Goal: Transaction & Acquisition: Purchase product/service

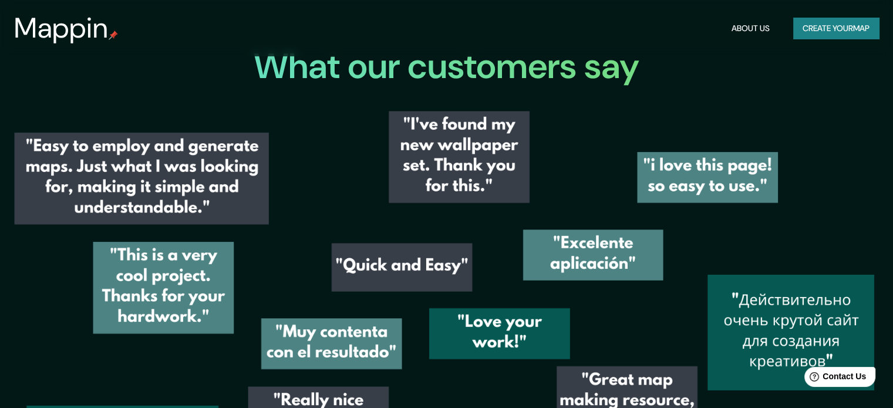
scroll to position [1057, 0]
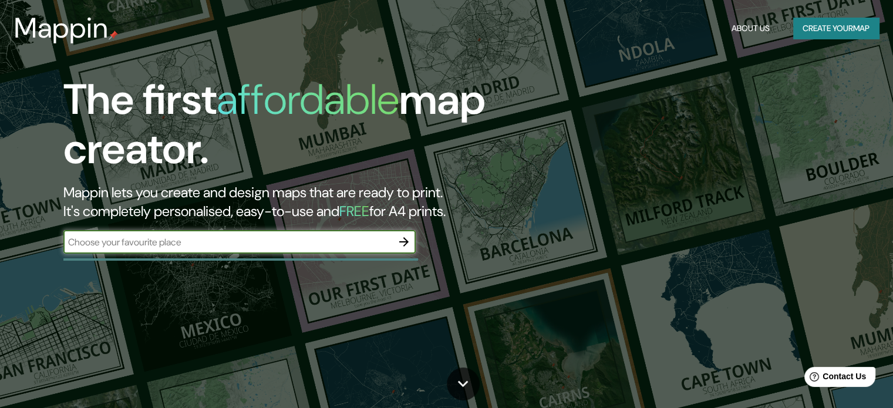
click at [260, 241] on input "text" at bounding box center [227, 242] width 329 height 14
click at [808, 26] on button "Create your map" at bounding box center [836, 29] width 86 height 22
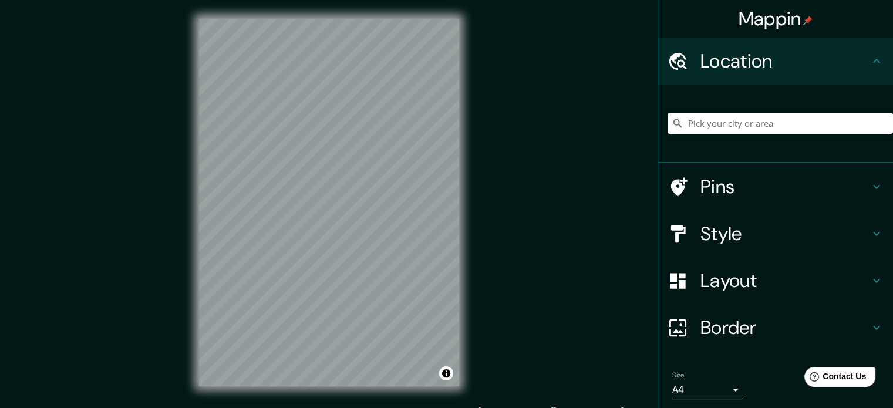
click at [840, 65] on h4 "Location" at bounding box center [785, 60] width 169 height 23
click at [742, 133] on input "Pick your city or area" at bounding box center [781, 123] width 226 height 21
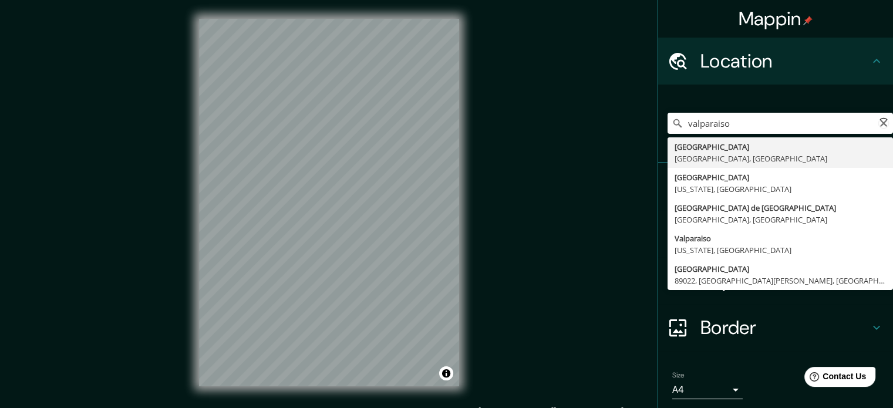
type input "[GEOGRAPHIC_DATA], [GEOGRAPHIC_DATA], [GEOGRAPHIC_DATA]"
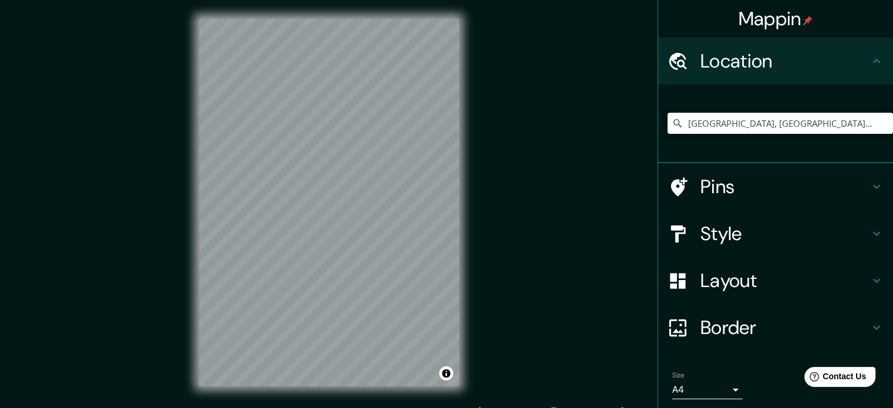
click at [739, 240] on h4 "Style" at bounding box center [785, 233] width 169 height 23
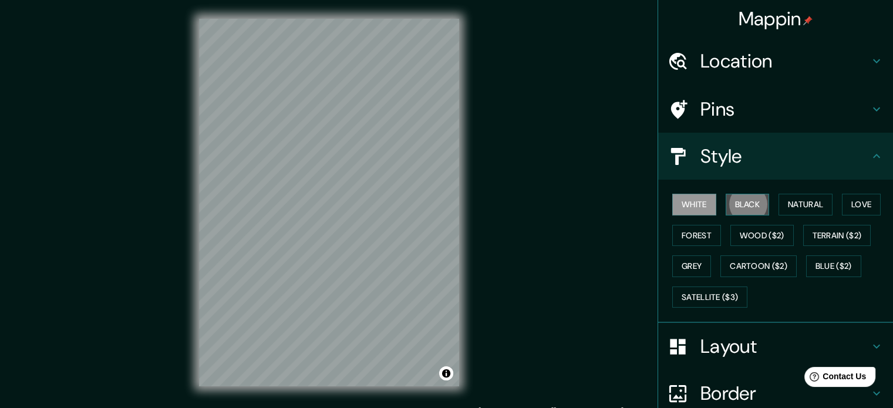
click at [740, 204] on button "Black" at bounding box center [748, 205] width 44 height 22
click at [683, 199] on button "White" at bounding box center [694, 205] width 44 height 22
click at [877, 105] on div "Pins" at bounding box center [775, 109] width 235 height 47
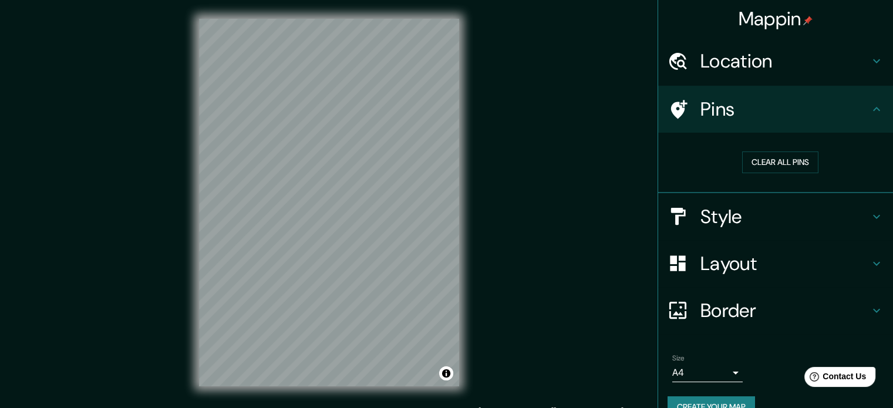
click at [870, 105] on icon at bounding box center [877, 109] width 14 height 14
click at [765, 162] on button "Clear all pins" at bounding box center [780, 163] width 76 height 22
click at [757, 162] on button "Clear all pins" at bounding box center [780, 163] width 76 height 22
click at [748, 162] on button "Clear all pins" at bounding box center [780, 163] width 76 height 22
click at [841, 100] on h4 "Pins" at bounding box center [785, 108] width 169 height 23
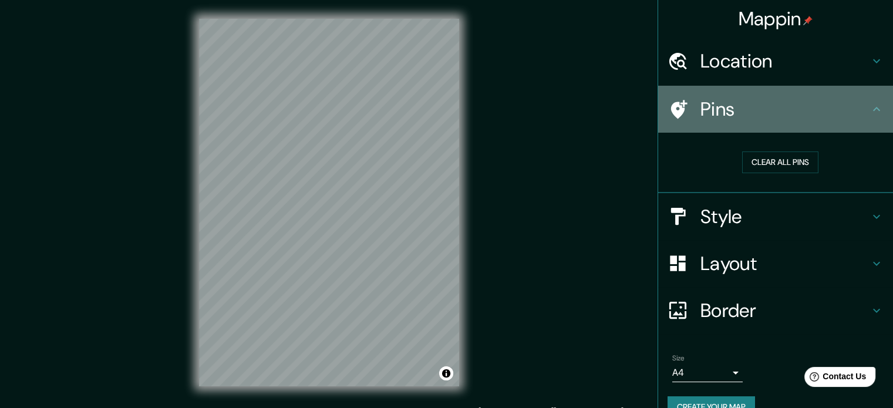
drag, startPoint x: 876, startPoint y: 113, endPoint x: 866, endPoint y: 109, distance: 11.3
click at [875, 112] on div "Pins" at bounding box center [775, 109] width 235 height 47
click at [870, 107] on icon at bounding box center [877, 109] width 14 height 14
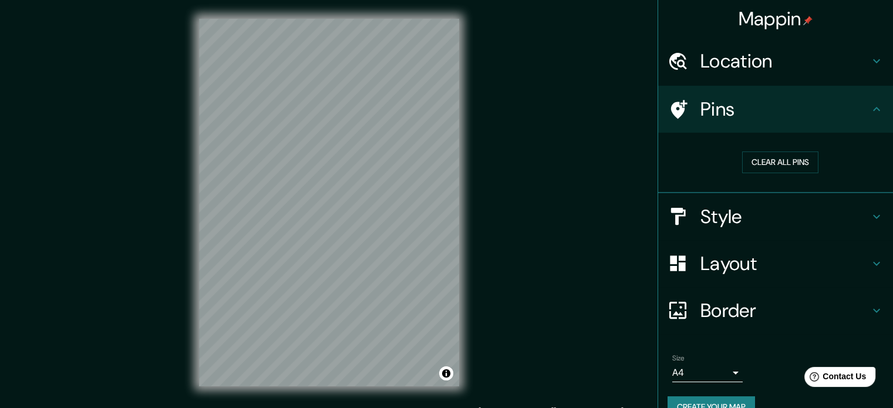
click at [870, 107] on icon at bounding box center [877, 109] width 14 height 14
click at [872, 69] on div "Location" at bounding box center [775, 61] width 235 height 47
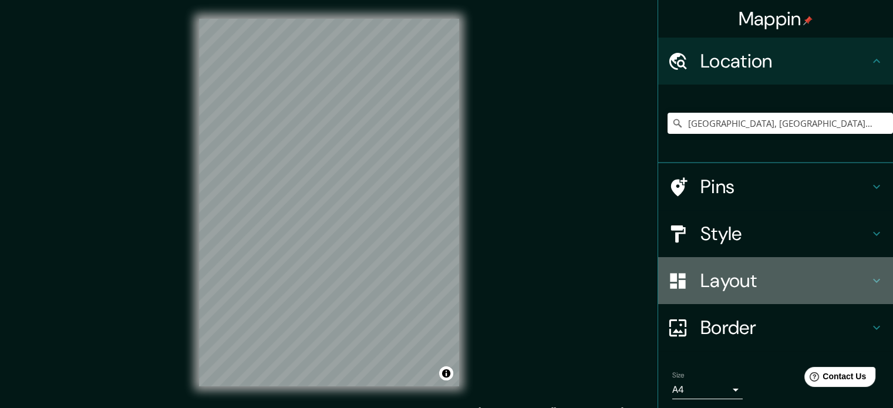
click at [852, 277] on h4 "Layout" at bounding box center [785, 280] width 169 height 23
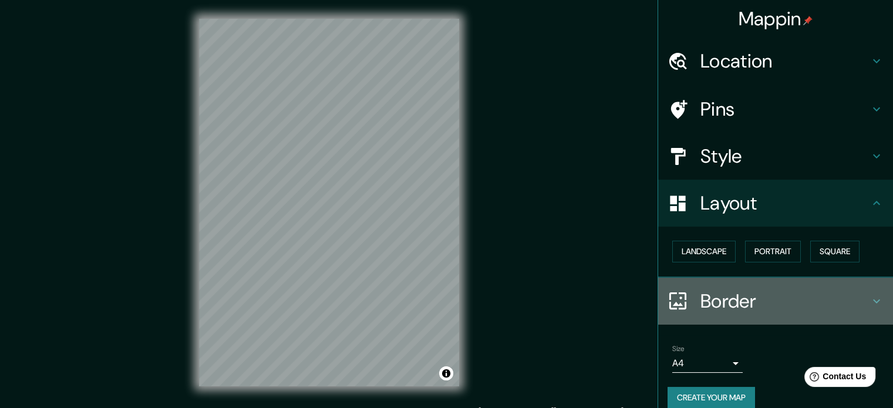
click at [862, 310] on div "Border" at bounding box center [775, 301] width 235 height 47
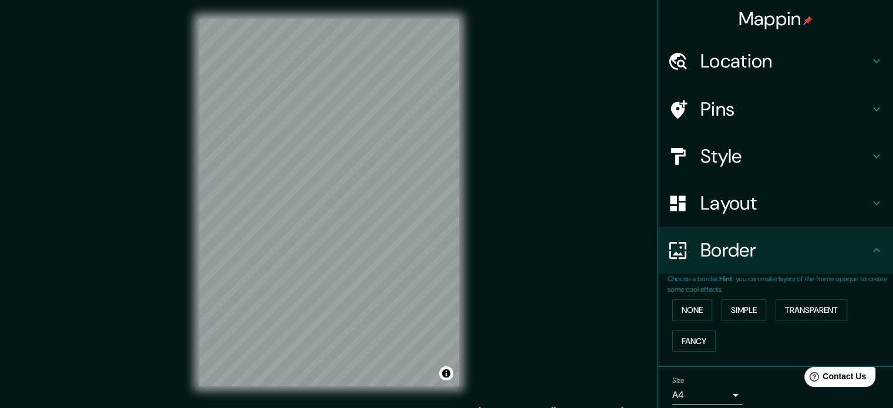
click at [588, 220] on div "Mappin Location Valparaíso, Región de Valparaíso, Chile Pins Style Layout Borde…" at bounding box center [446, 212] width 893 height 424
click at [554, 138] on div "Mappin Location Valparaíso, Región de Valparaíso, Chile Pins Style Layout Borde…" at bounding box center [446, 212] width 893 height 424
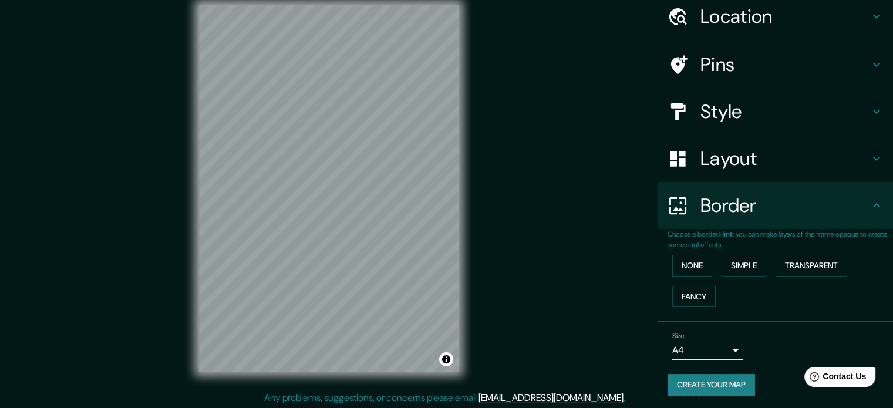
scroll to position [15, 0]
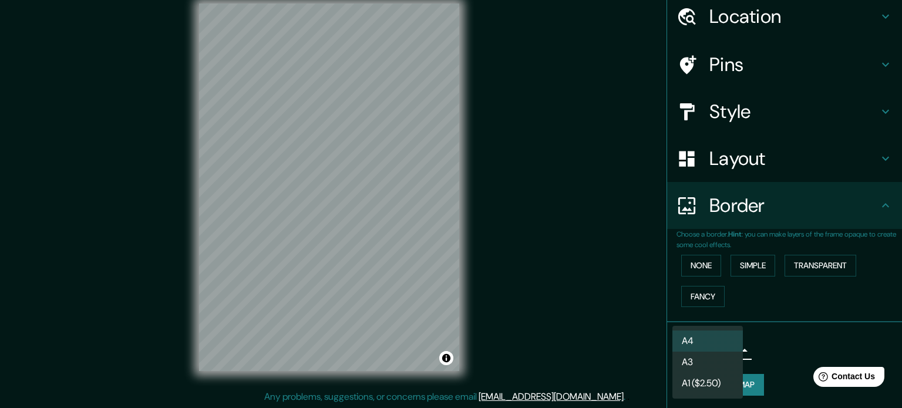
click at [714, 351] on body "Mappin Location Valparaíso, Región de Valparaíso, Chile Pins Style Layout Borde…" at bounding box center [451, 189] width 902 height 408
click at [765, 368] on div at bounding box center [451, 204] width 902 height 408
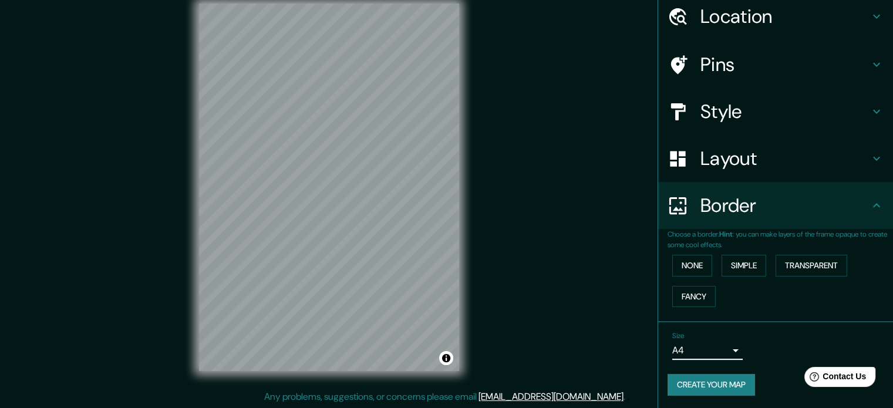
click at [731, 381] on button "Create your map" at bounding box center [712, 385] width 88 height 22
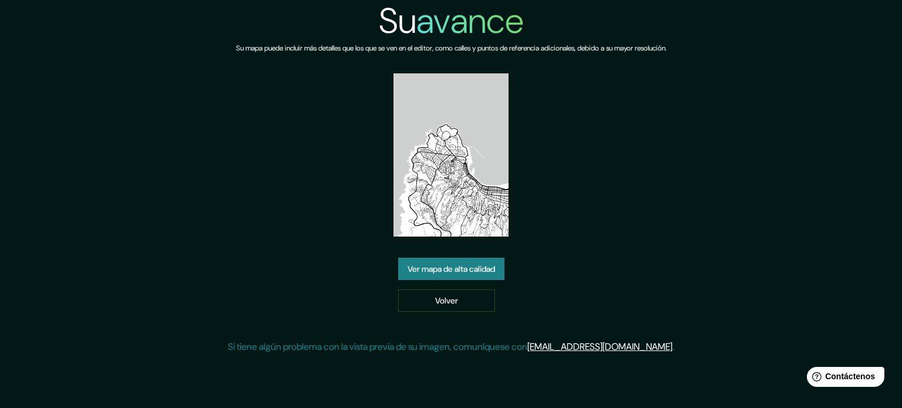
click at [593, 260] on div "Su avance Su mapa puede incluir más detalles que los que se ven en el editor, c…" at bounding box center [451, 182] width 446 height 364
click at [464, 267] on font "Ver mapa de alta calidad" at bounding box center [452, 269] width 88 height 11
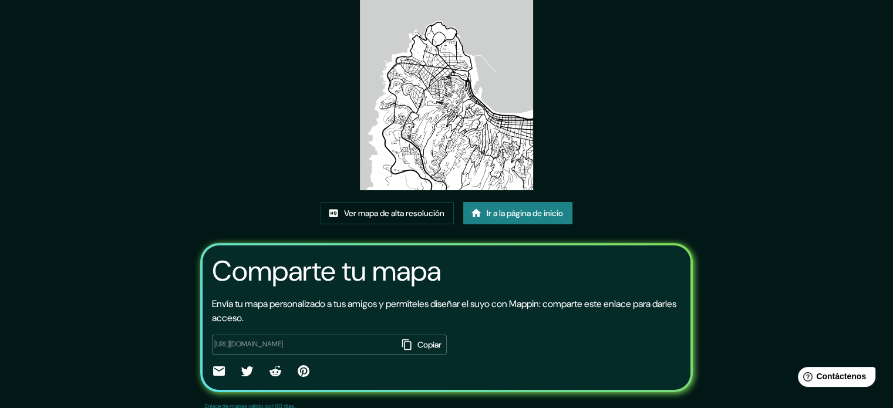
scroll to position [132, 0]
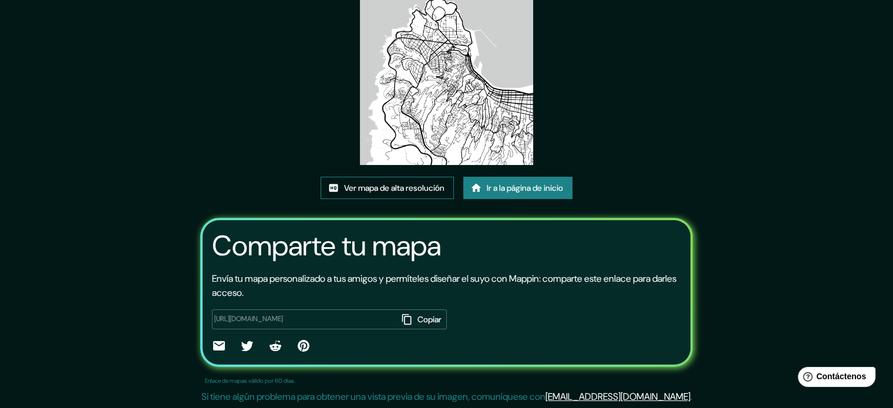
click at [389, 190] on font "Ver mapa de alta resolución" at bounding box center [394, 188] width 100 height 11
